Goal: Task Accomplishment & Management: Use online tool/utility

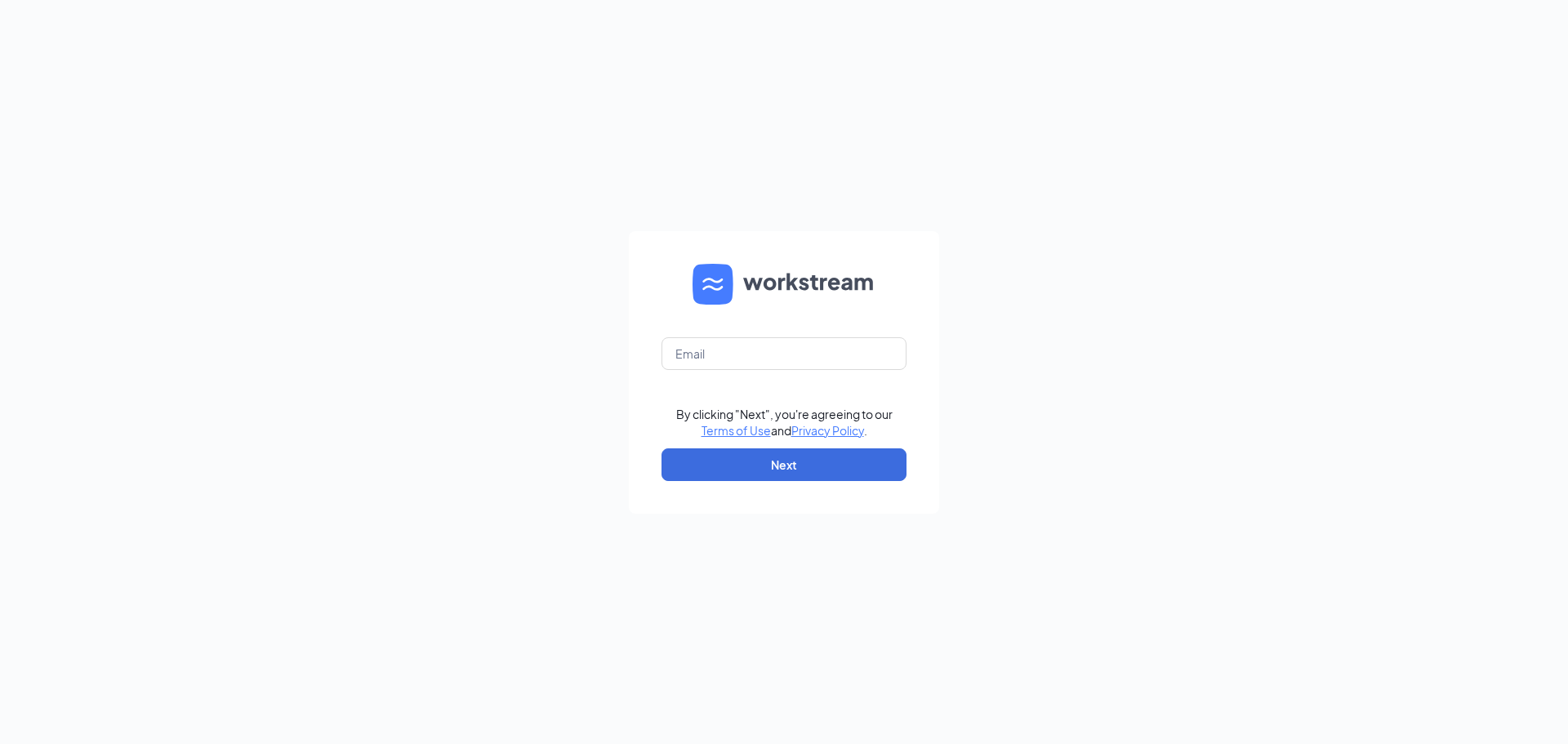
click at [717, 335] on form "By clicking "Next", you're agreeing to our Terms of Use and Privacy Policy . Ne…" at bounding box center [784, 373] width 311 height 283
click at [717, 343] on input "text" at bounding box center [784, 354] width 245 height 32
type input "[PERSON_NAME][EMAIL_ADDRESS][PERSON_NAME][PERSON_NAME][DOMAIN_NAME]"
click at [778, 466] on button "Next" at bounding box center [784, 465] width 245 height 32
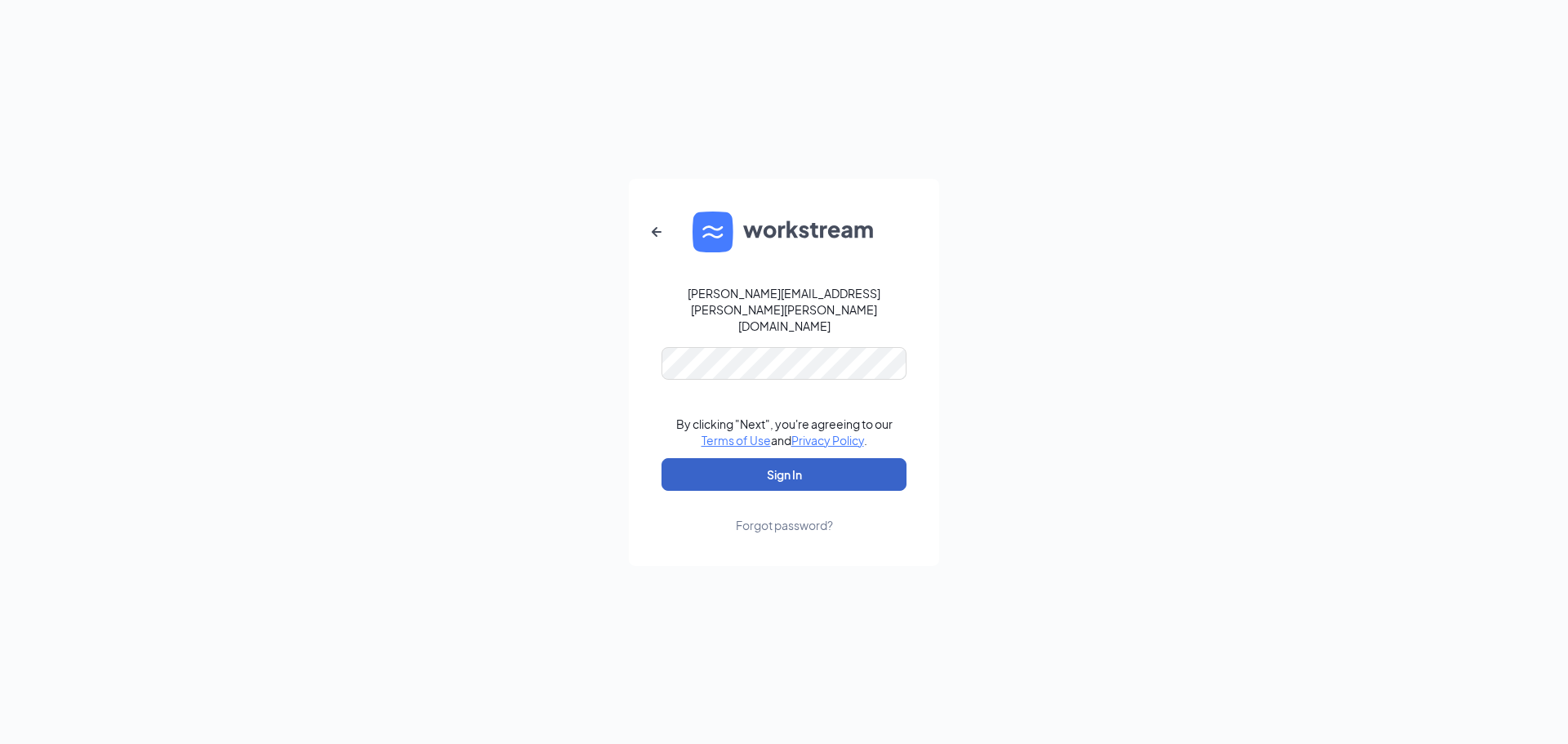
click at [766, 458] on button "Sign In" at bounding box center [784, 475] width 245 height 32
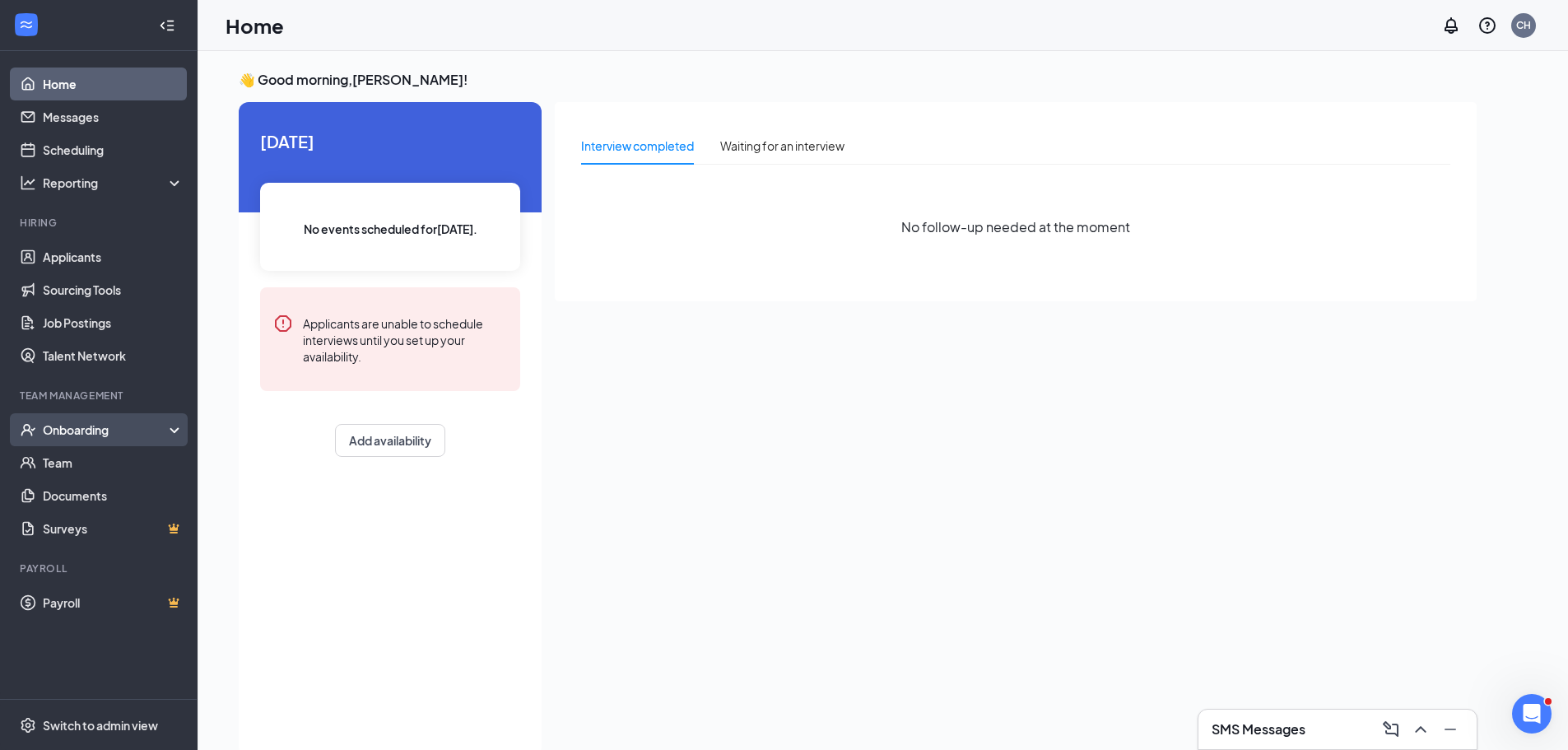
click at [83, 420] on div "Onboarding" at bounding box center [99, 429] width 198 height 33
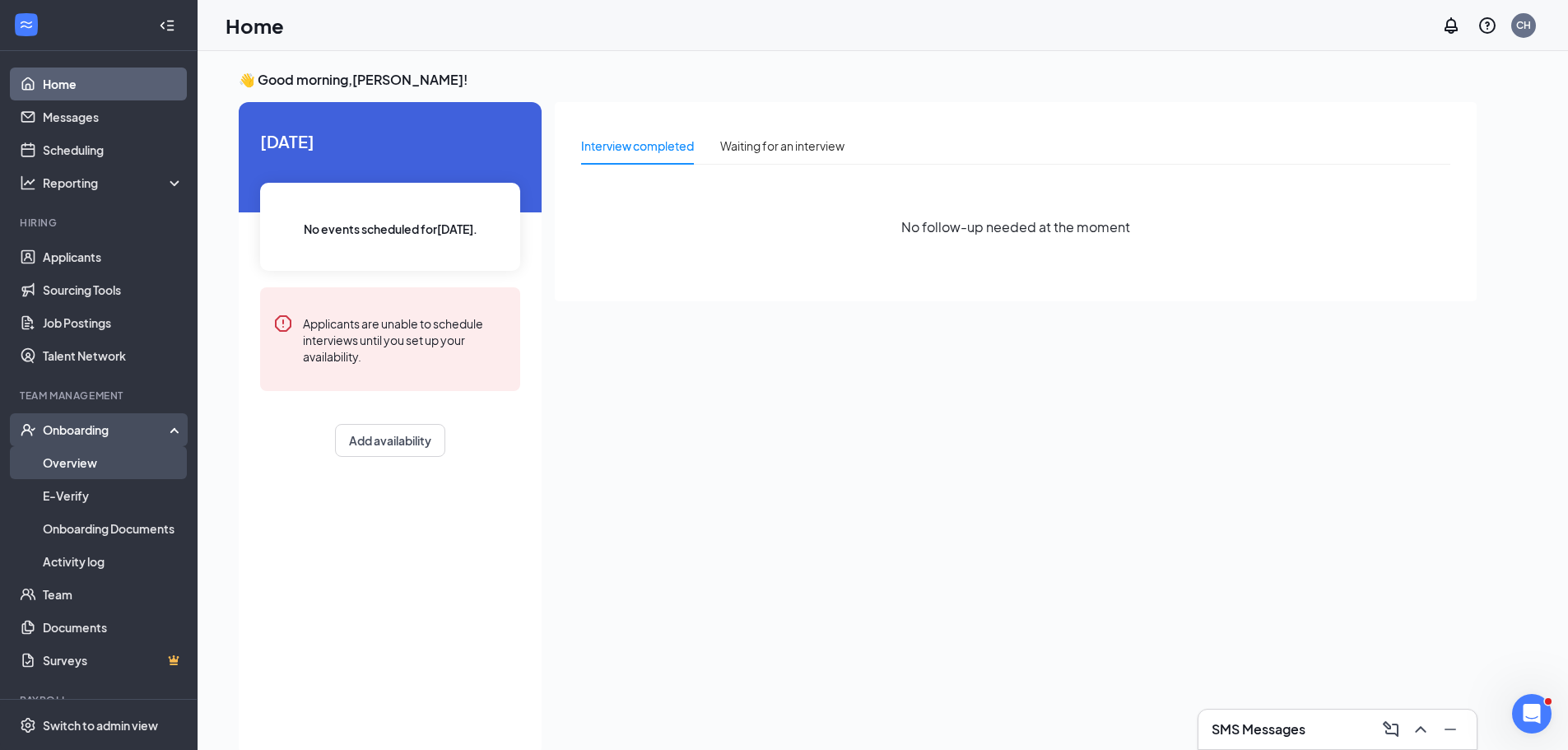
click at [71, 454] on link "Overview" at bounding box center [113, 463] width 141 height 33
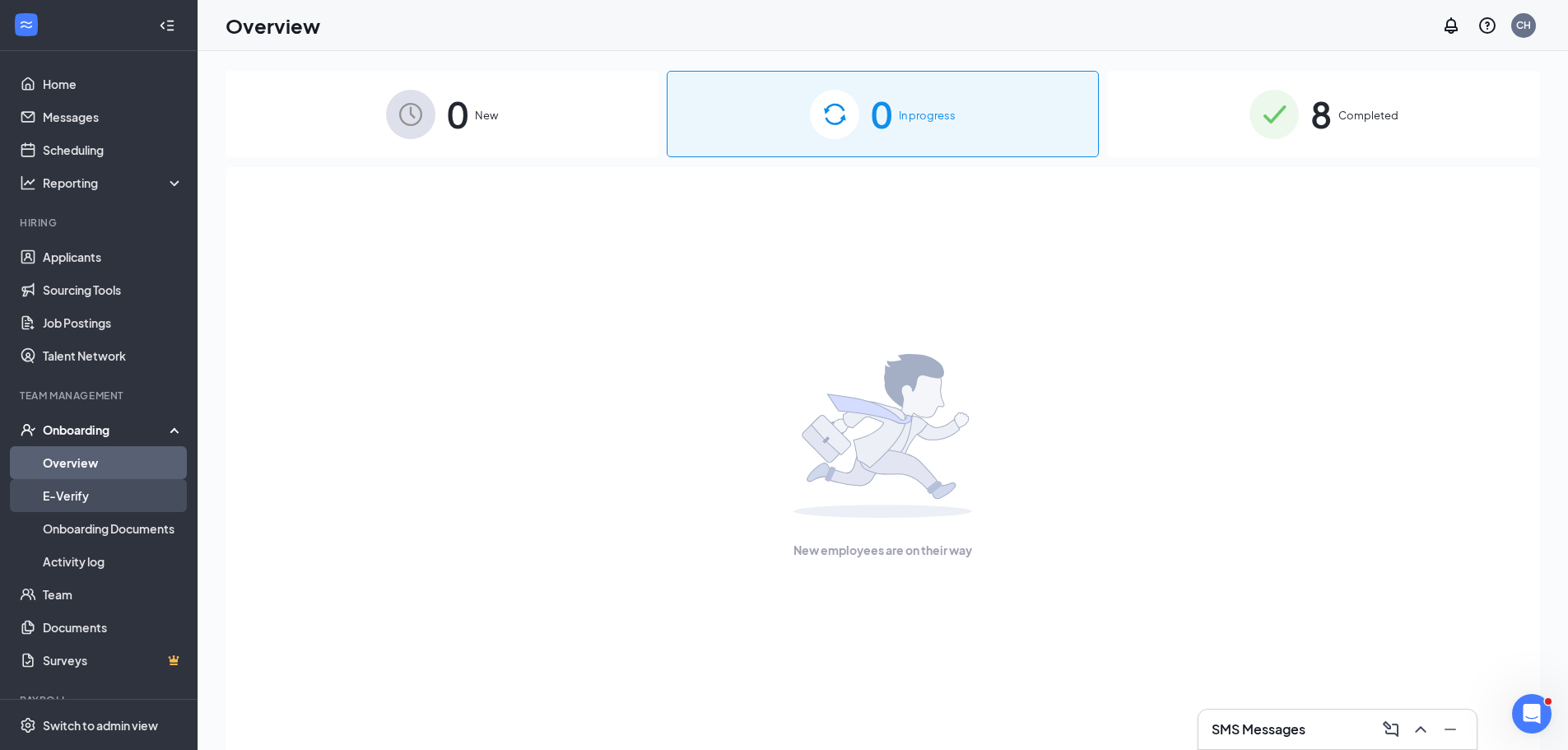
click at [72, 492] on link "E-Verify" at bounding box center [113, 496] width 141 height 33
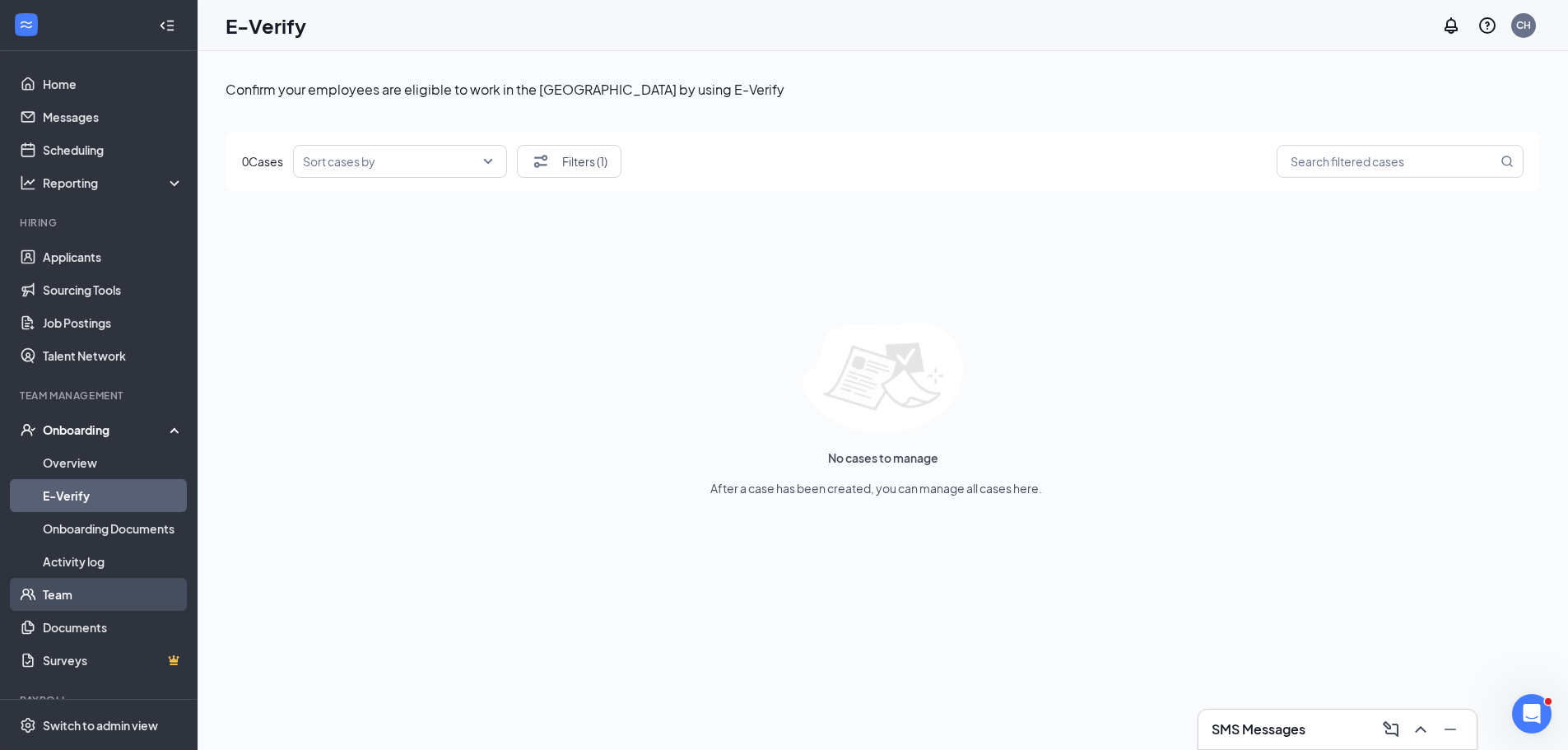
click at [74, 596] on link "Team" at bounding box center [113, 595] width 141 height 33
